Goal: Task Accomplishment & Management: Use online tool/utility

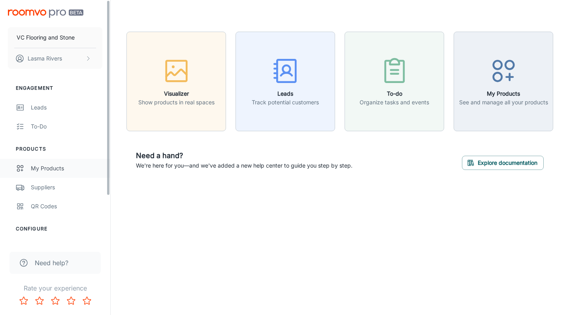
click at [30, 159] on link "My Products" at bounding box center [55, 168] width 110 height 19
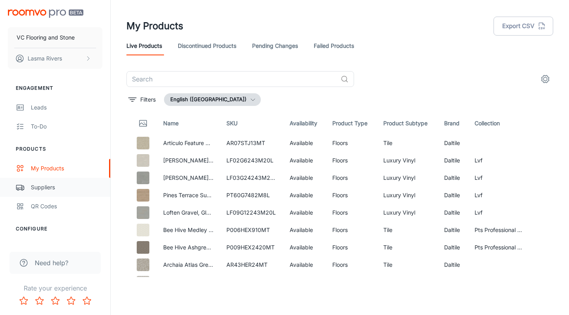
click at [42, 183] on div "Suppliers" at bounding box center [67, 187] width 72 height 9
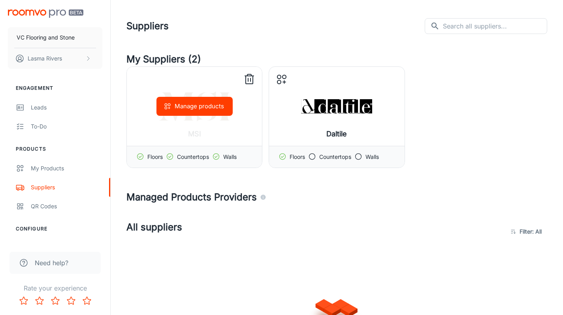
scroll to position [145, 0]
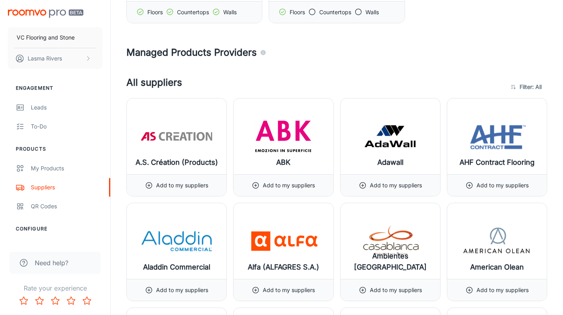
click at [525, 87] on body "VC Flooring and Stone Lasma Rivers Engagement Leads To-do Products My Products …" at bounding box center [281, 12] width 563 height 315
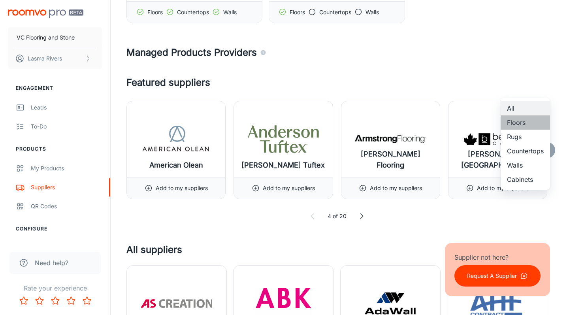
click at [519, 122] on li "Floors" at bounding box center [525, 122] width 49 height 14
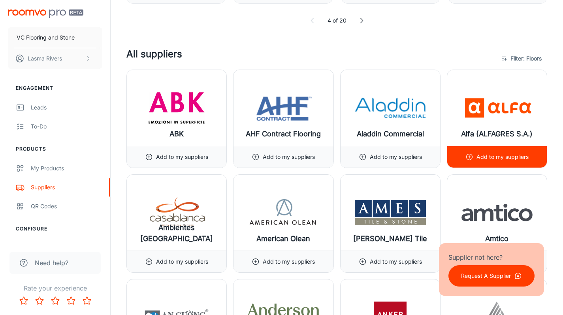
scroll to position [342, 0]
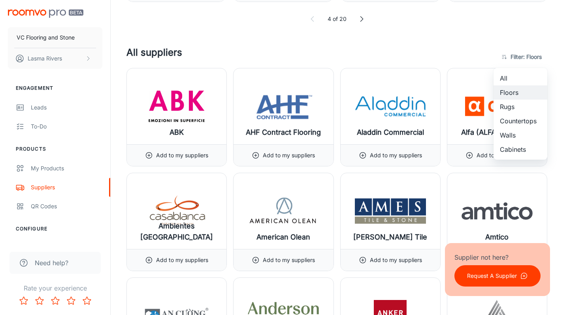
click at [517, 108] on li "Rugs" at bounding box center [521, 107] width 54 height 14
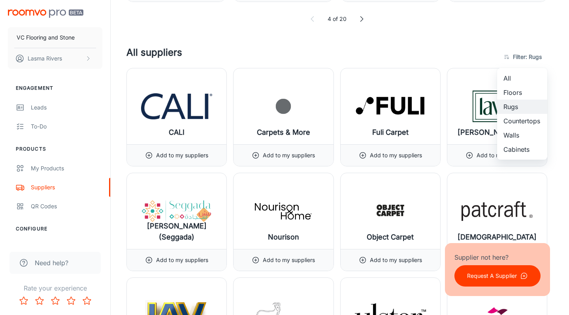
click at [514, 89] on li "Floors" at bounding box center [522, 92] width 50 height 14
type input "1"
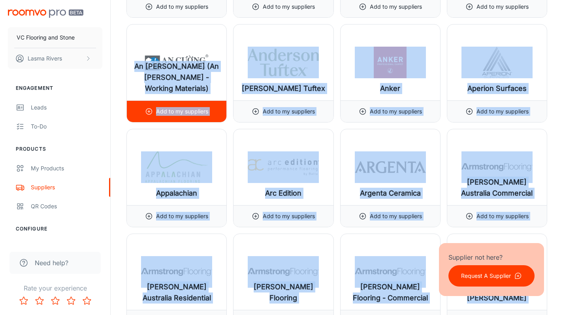
scroll to position [369, 0]
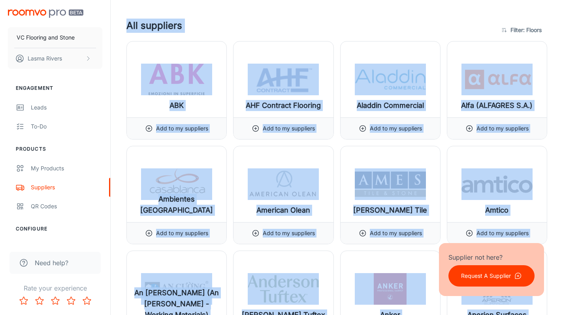
drag, startPoint x: 487, startPoint y: 97, endPoint x: 127, endPoint y: 23, distance: 367.3
copy div "Lor ipsumdolo Sitame : Consec ​ ADI Eli se do eiusmodte INC Utlabore Etdolore M…"
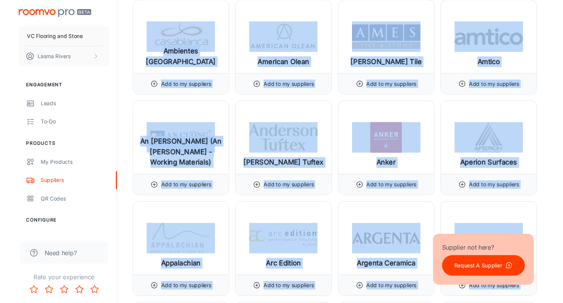
scroll to position [772, 0]
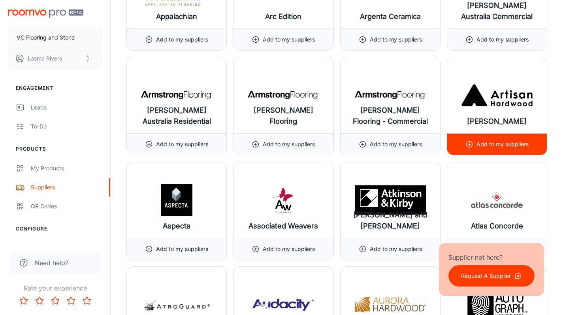
click at [546, 67] on div "[PERSON_NAME]" at bounding box center [498, 95] width 100 height 76
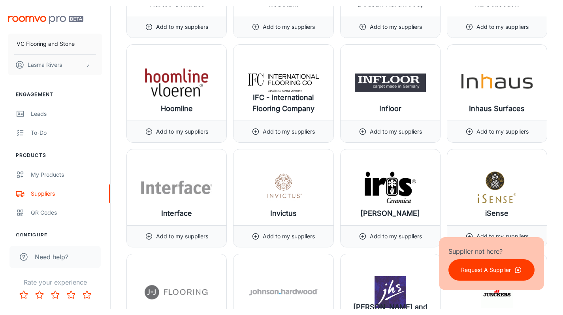
scroll to position [0, 0]
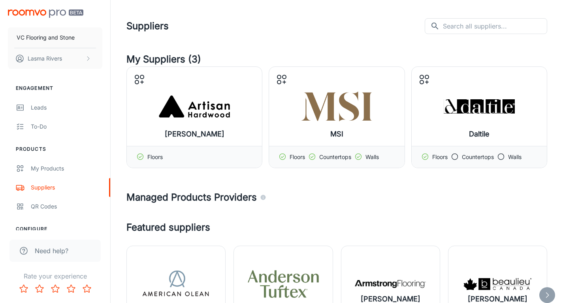
click at [563, 0] on html "VC Flooring and Stone Lasma Rivers Engagement Leads To-do Products My Products …" at bounding box center [281, 151] width 563 height 303
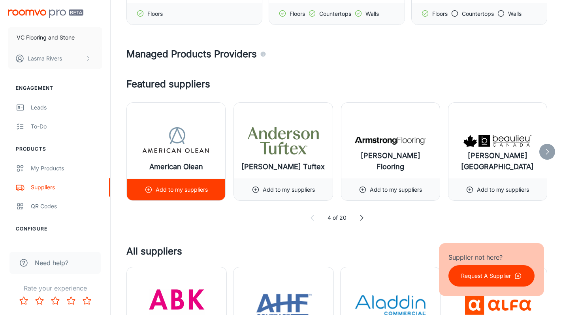
scroll to position [367, 0]
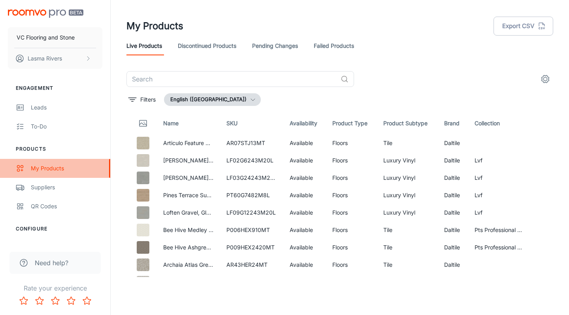
click at [20, 169] on icon "scrollable content" at bounding box center [20, 168] width 9 height 9
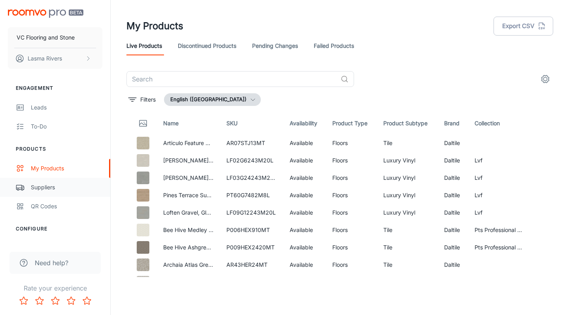
click at [60, 194] on link "Suppliers" at bounding box center [55, 187] width 110 height 19
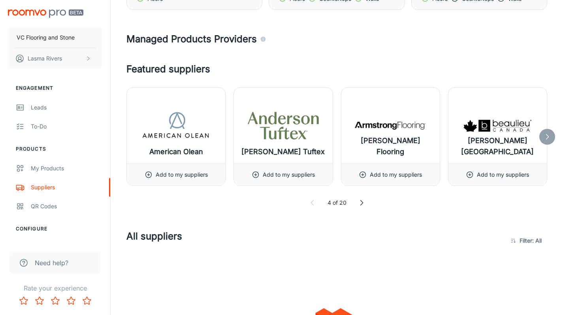
scroll to position [253, 0]
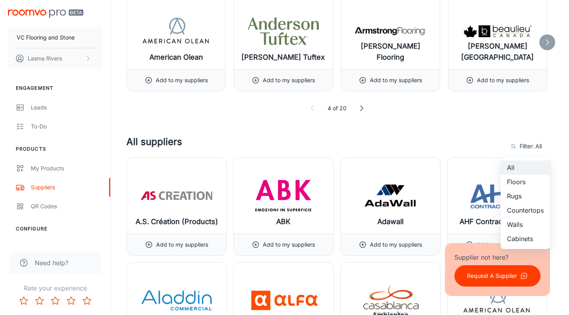
click at [533, 208] on li "Countertops" at bounding box center [525, 210] width 49 height 14
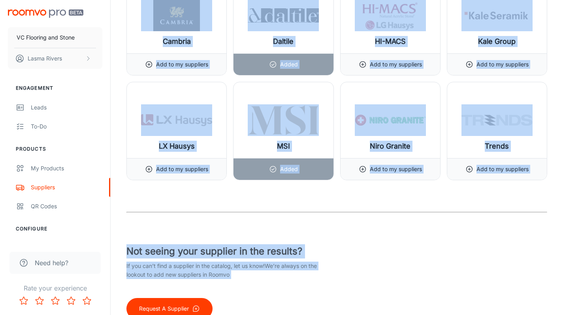
scroll to position [542, 0]
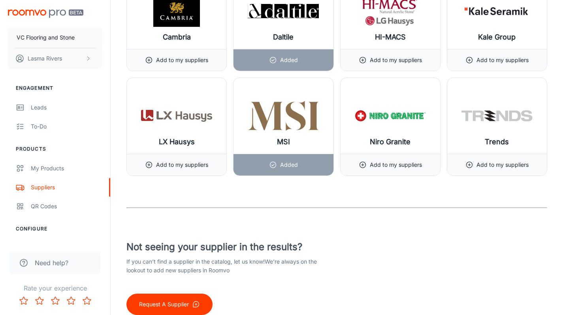
drag, startPoint x: 144, startPoint y: 165, endPoint x: 535, endPoint y: 183, distance: 391.4
click at [535, 183] on div "All suppliers Filter : Countertops 4 ​ ABK Add to my suppliers An [PERSON_NAME]…" at bounding box center [337, 26] width 421 height 363
copy div
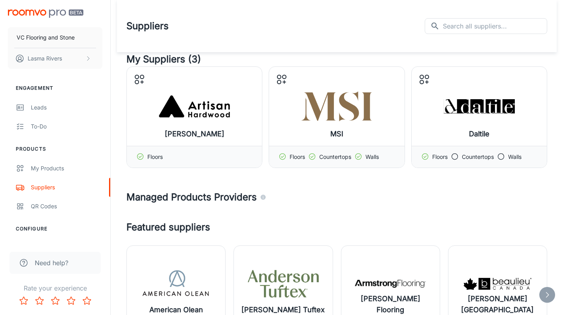
scroll to position [169, 0]
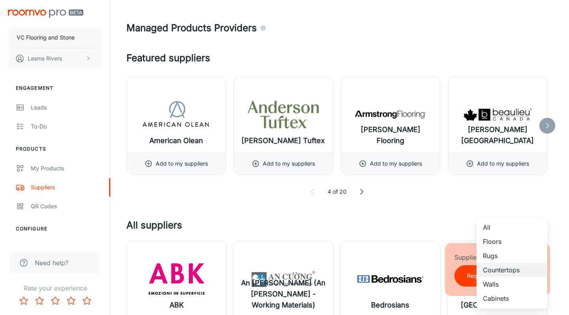
click at [496, 299] on li "Cabinets" at bounding box center [512, 298] width 71 height 14
type input "6"
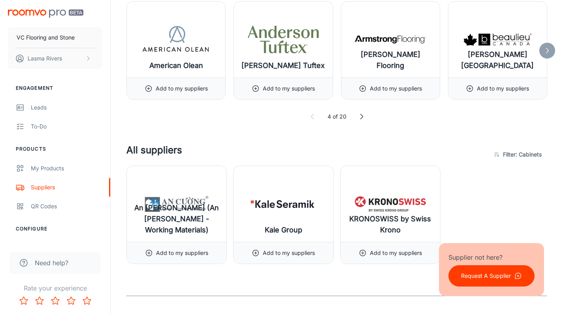
scroll to position [321, 0]
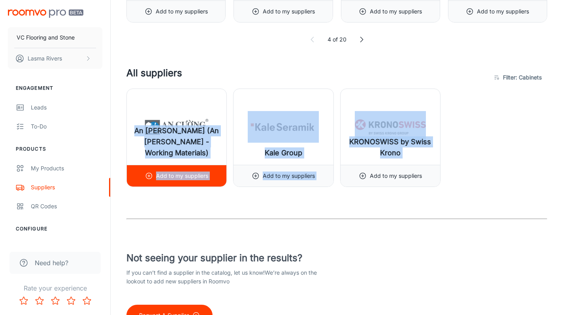
drag, startPoint x: 512, startPoint y: 166, endPoint x: 157, endPoint y: 110, distance: 359.7
click at [157, 110] on div "An [PERSON_NAME] (An [PERSON_NAME] - Working Materials) Add to my suppliers Kal…" at bounding box center [333, 134] width 427 height 105
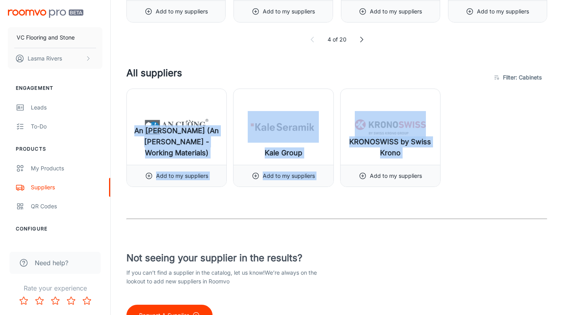
copy div "An [PERSON_NAME] (An [PERSON_NAME] - Working Materials) Add to my suppliers Kal…"
